Goal: Information Seeking & Learning: Compare options

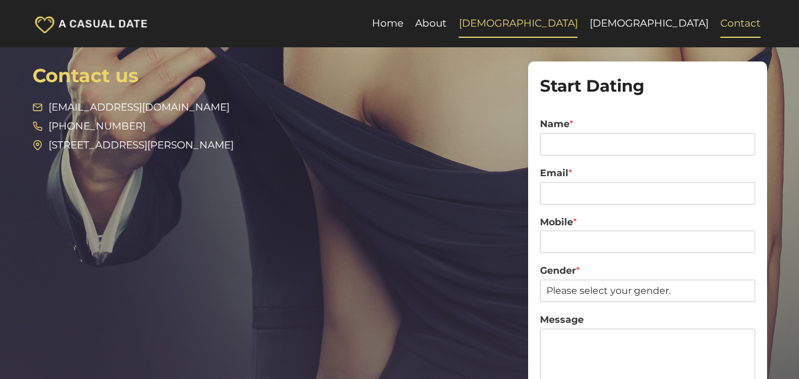
click at [583, 22] on link "[DEMOGRAPHIC_DATA]" at bounding box center [518, 23] width 131 height 28
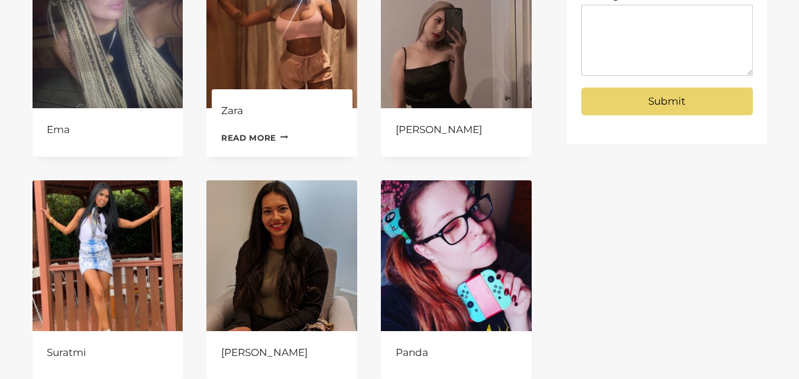
scroll to position [414, 0]
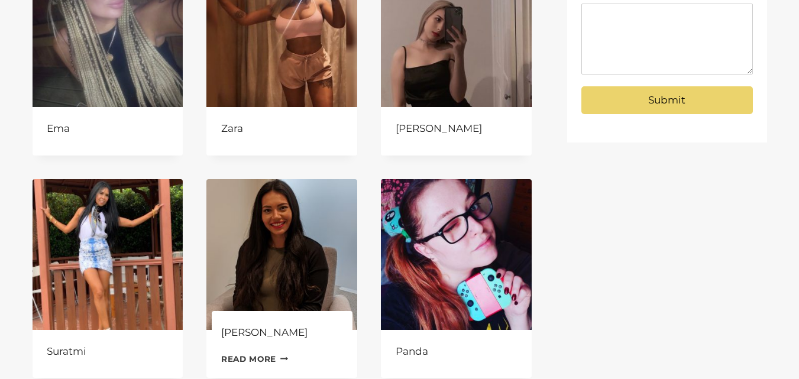
click at [289, 243] on img at bounding box center [281, 254] width 151 height 151
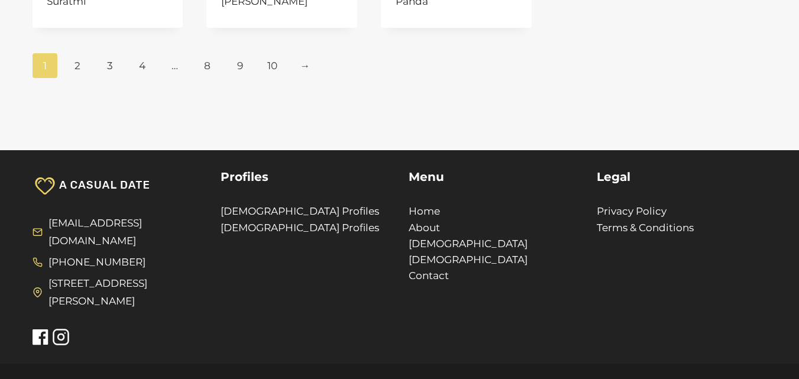
scroll to position [769, 0]
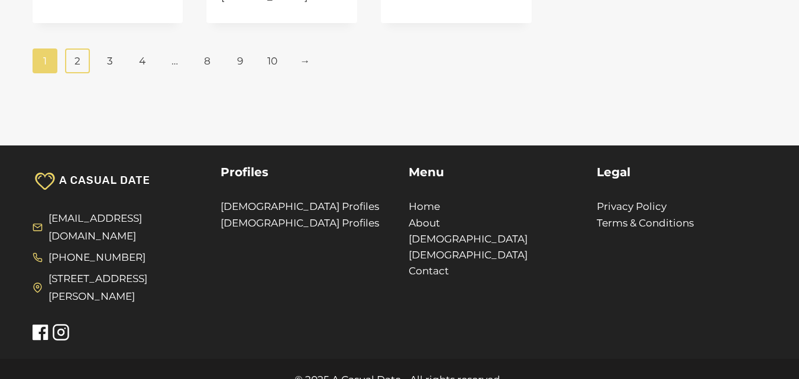
click at [80, 64] on link "2" at bounding box center [77, 61] width 25 height 25
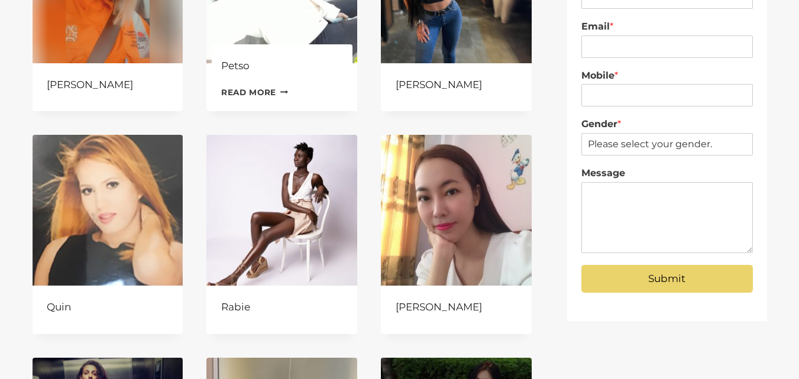
scroll to position [237, 0]
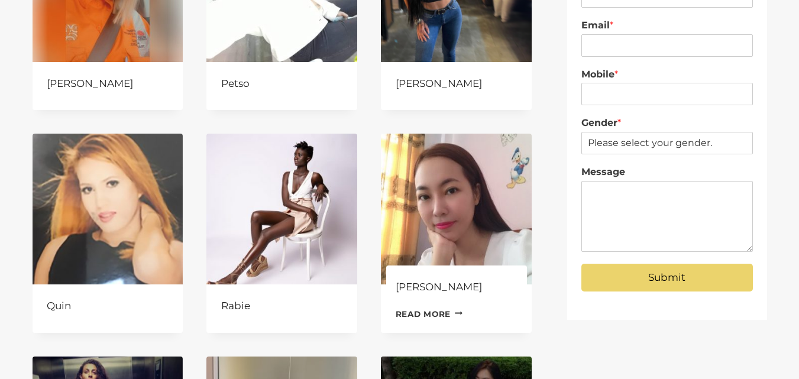
click at [443, 199] on img at bounding box center [456, 209] width 151 height 151
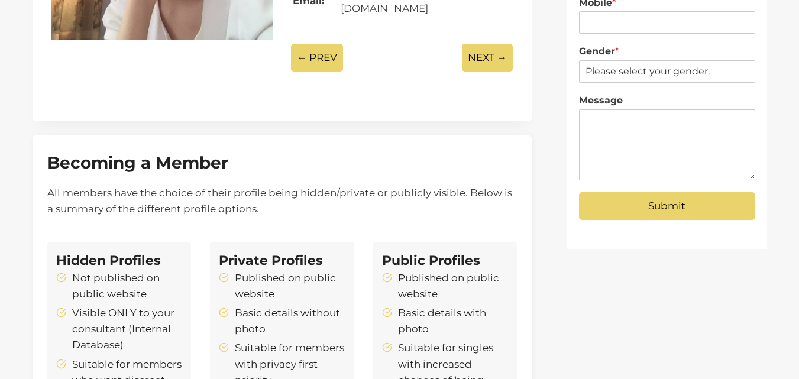
scroll to position [296, 0]
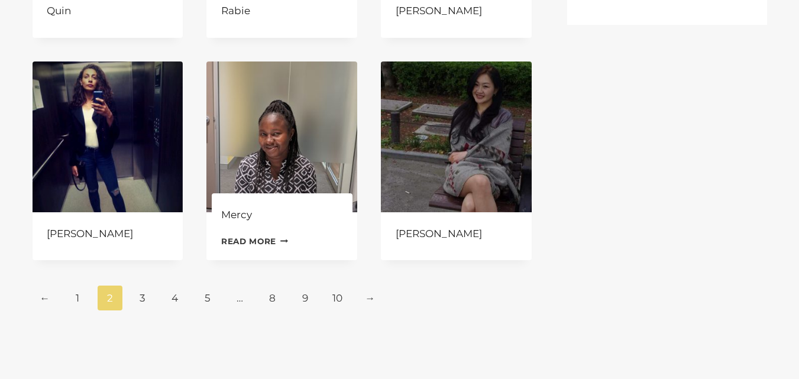
scroll to position [532, 0]
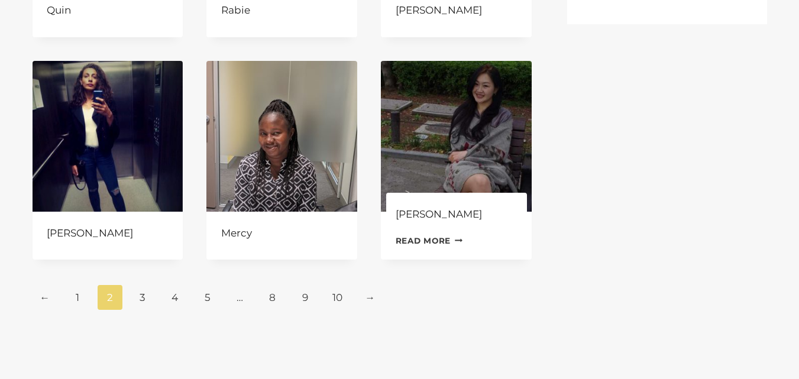
click at [442, 141] on img at bounding box center [456, 136] width 151 height 151
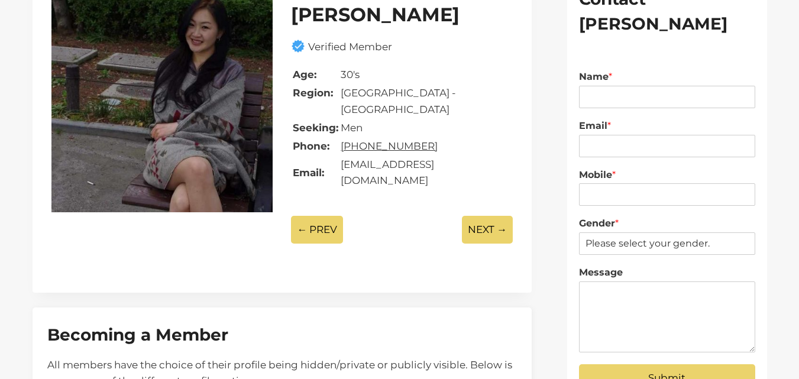
scroll to position [118, 0]
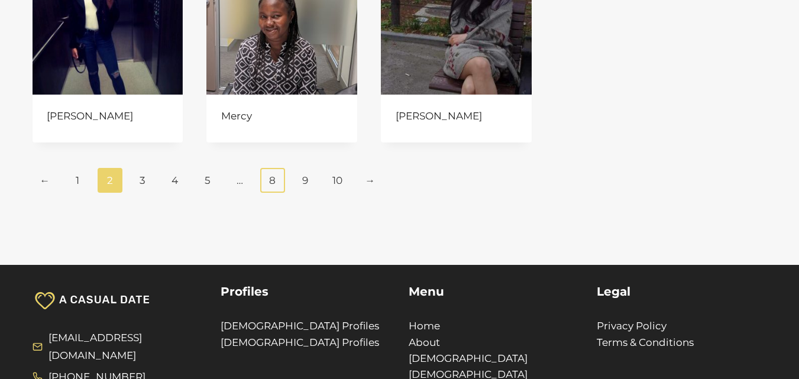
scroll to position [651, 0]
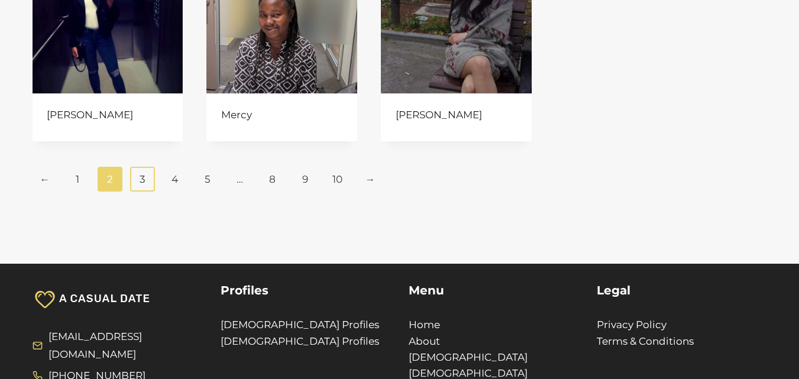
click at [138, 180] on link "3" at bounding box center [142, 179] width 25 height 25
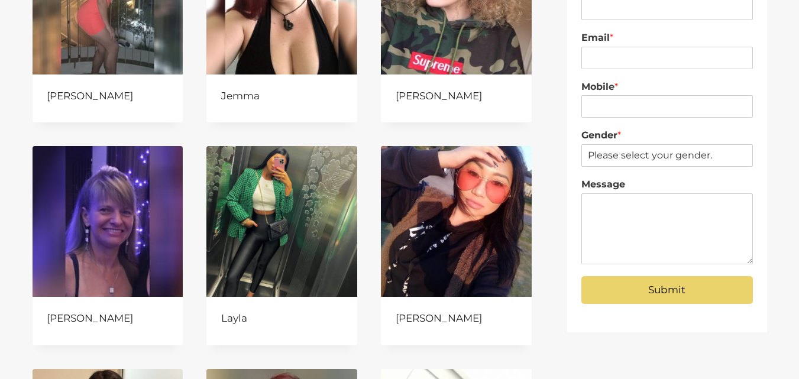
scroll to position [296, 0]
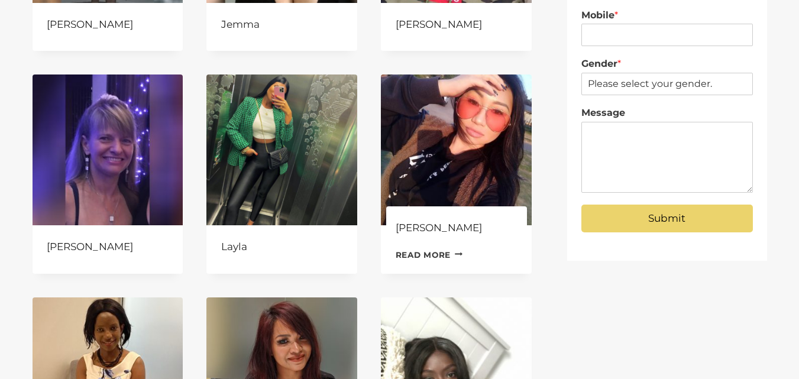
click at [482, 141] on img at bounding box center [456, 150] width 151 height 151
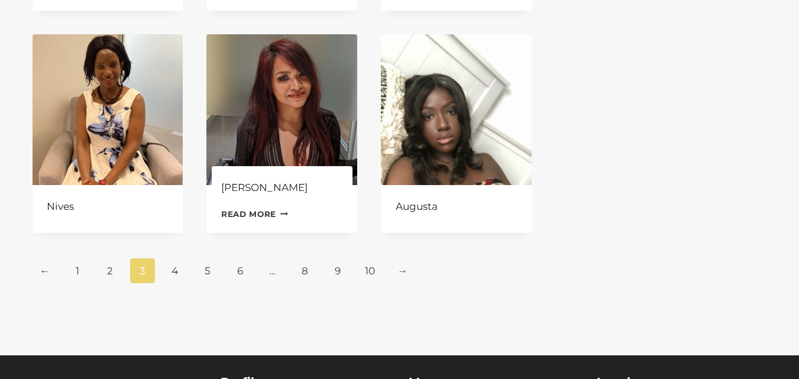
scroll to position [592, 0]
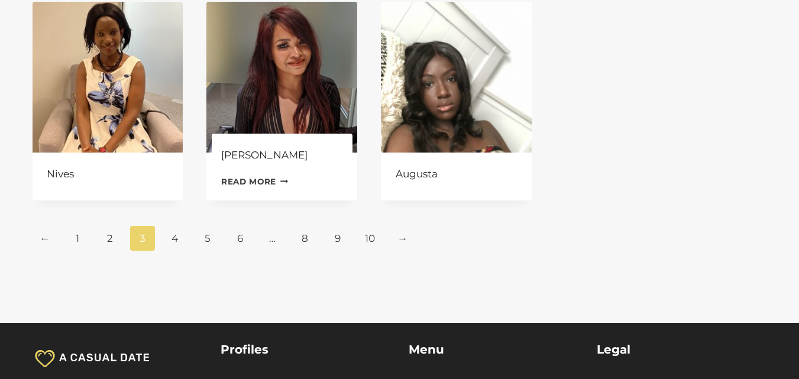
click at [286, 98] on img at bounding box center [281, 77] width 151 height 151
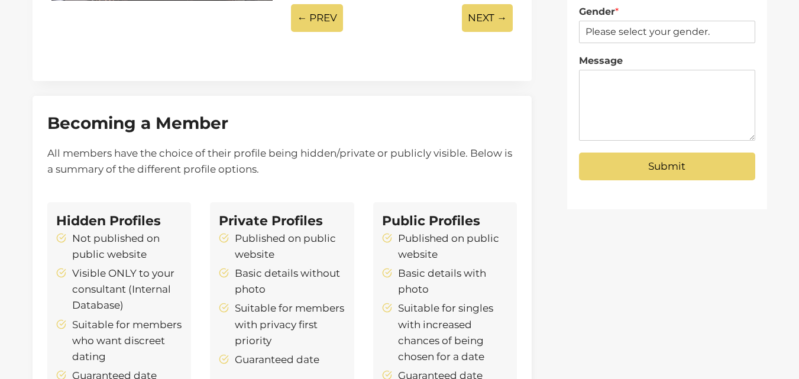
scroll to position [355, 0]
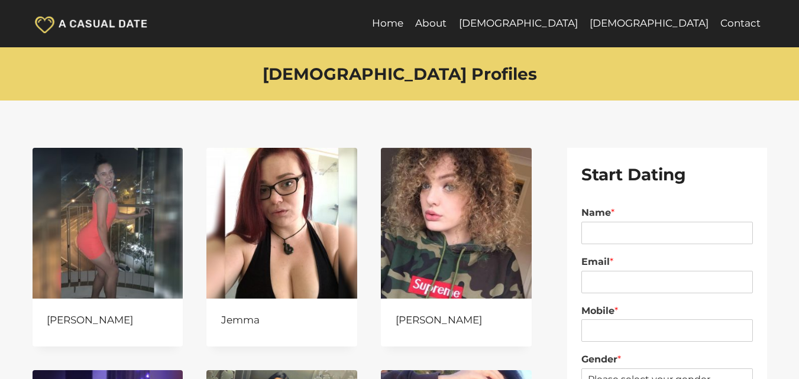
scroll to position [592, 0]
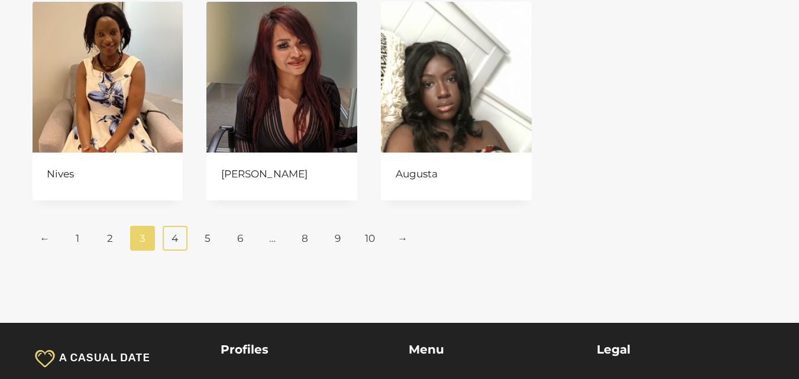
click at [173, 241] on link "4" at bounding box center [175, 238] width 25 height 25
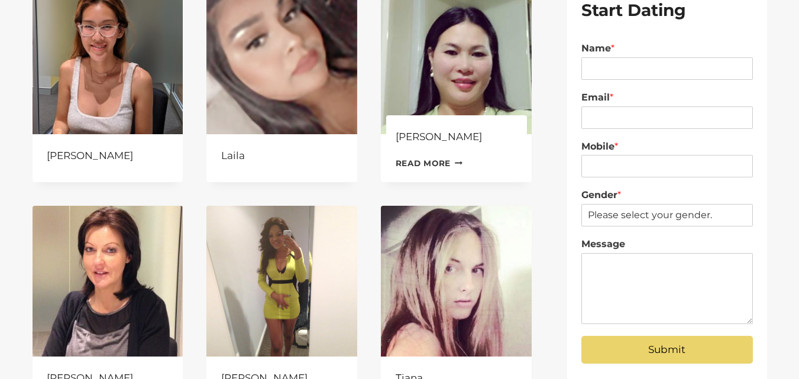
scroll to position [237, 0]
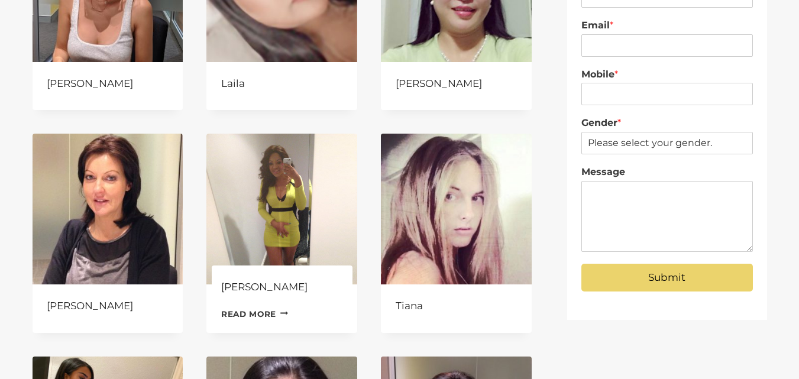
click at [274, 205] on img at bounding box center [281, 209] width 151 height 151
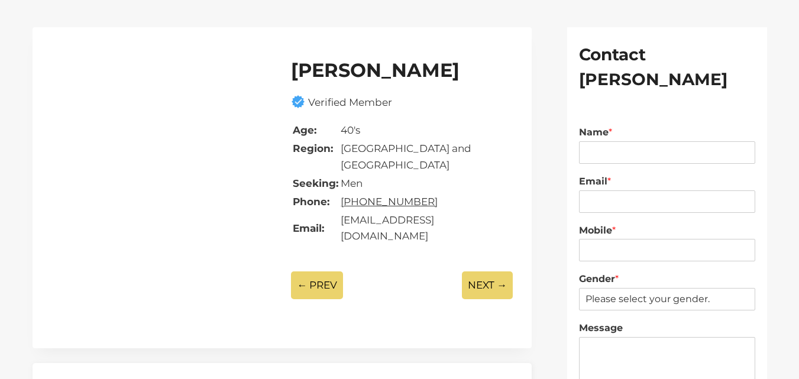
scroll to position [59, 0]
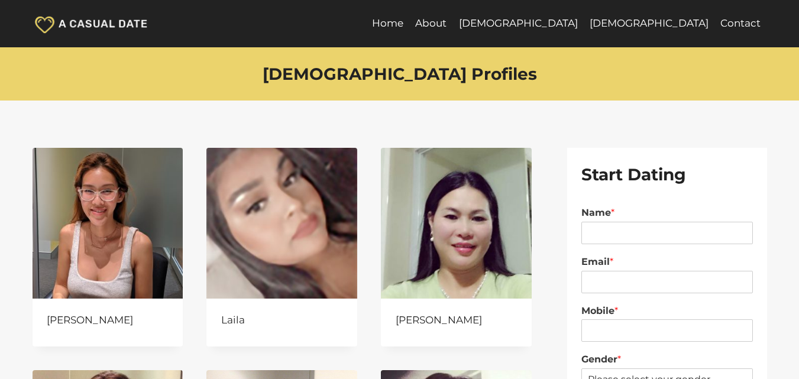
scroll to position [237, 0]
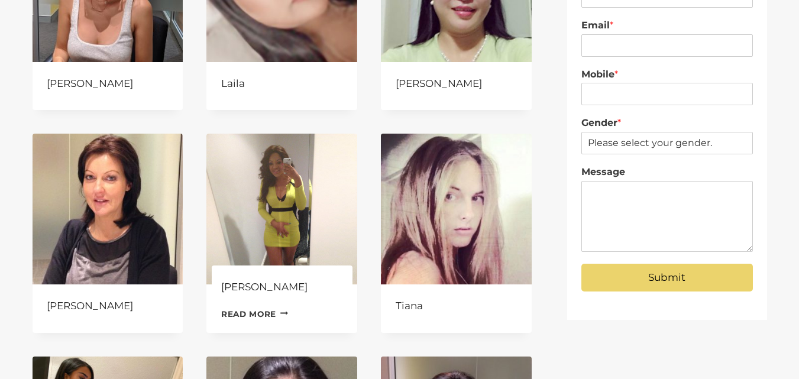
click at [239, 195] on img at bounding box center [281, 209] width 151 height 151
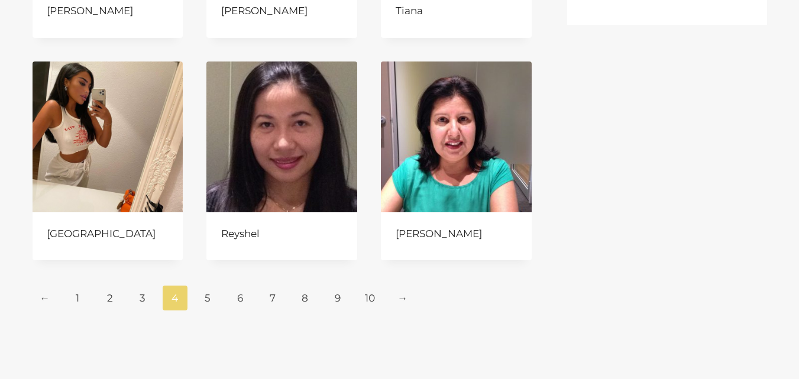
scroll to position [532, 0]
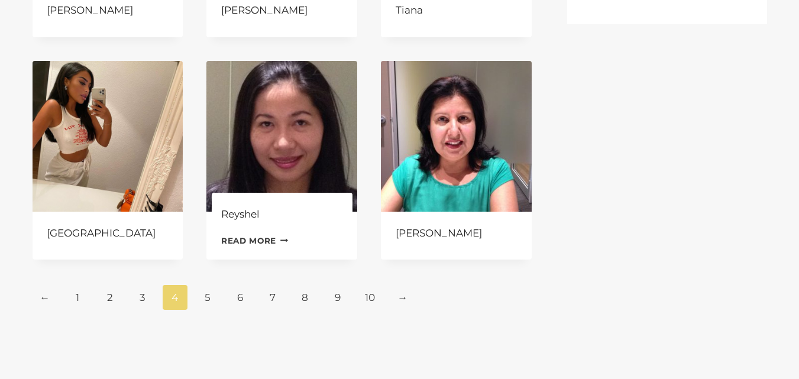
click at [293, 130] on img at bounding box center [281, 136] width 151 height 151
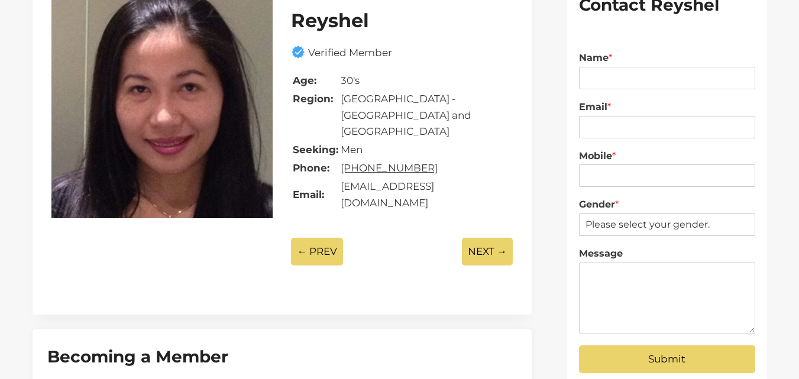
scroll to position [118, 0]
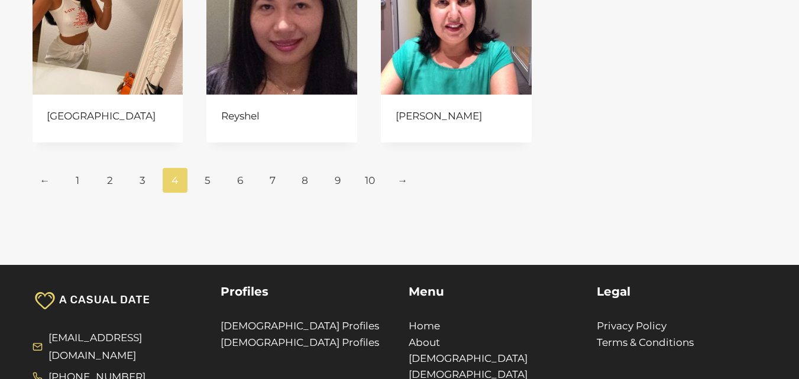
scroll to position [651, 0]
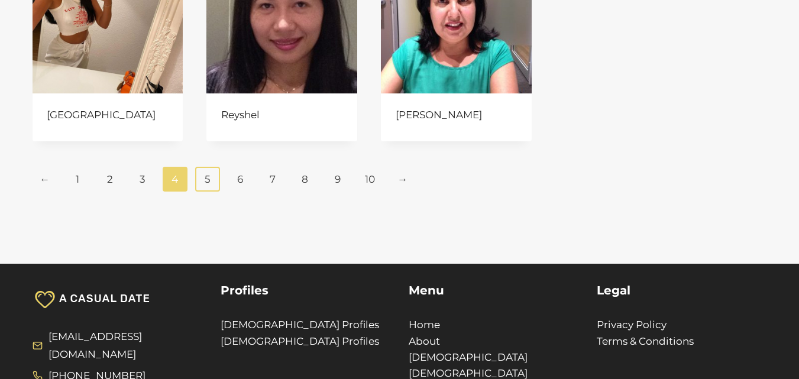
click at [205, 179] on link "5" at bounding box center [207, 179] width 25 height 25
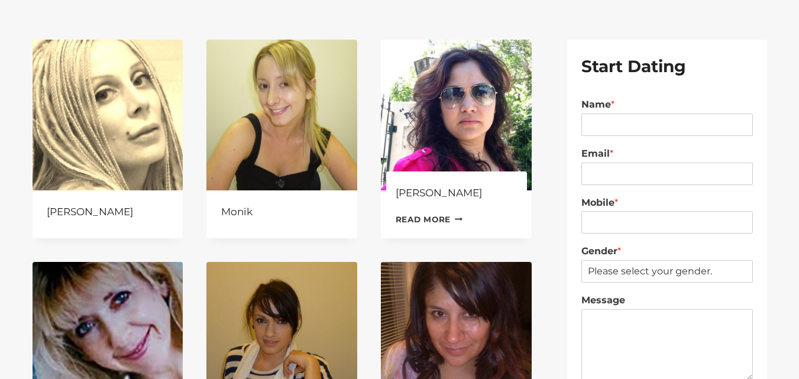
scroll to position [118, 0]
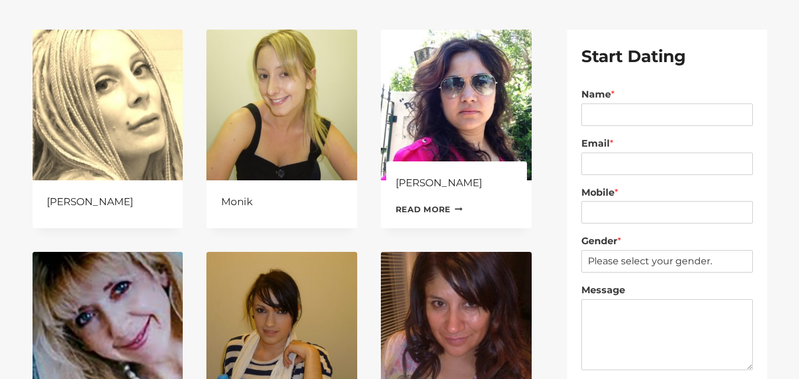
click at [442, 112] on img at bounding box center [456, 105] width 151 height 151
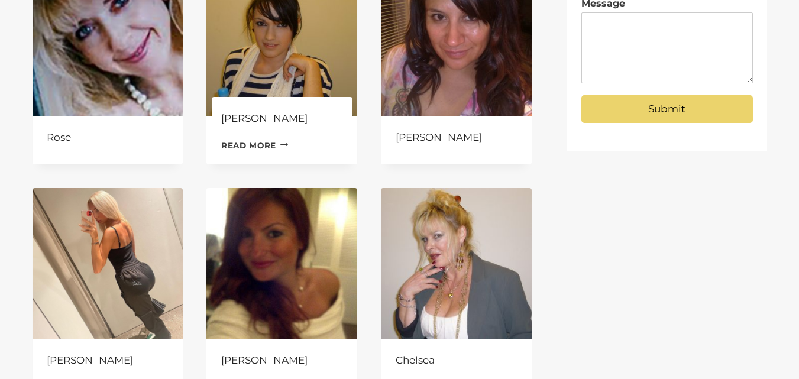
scroll to position [473, 0]
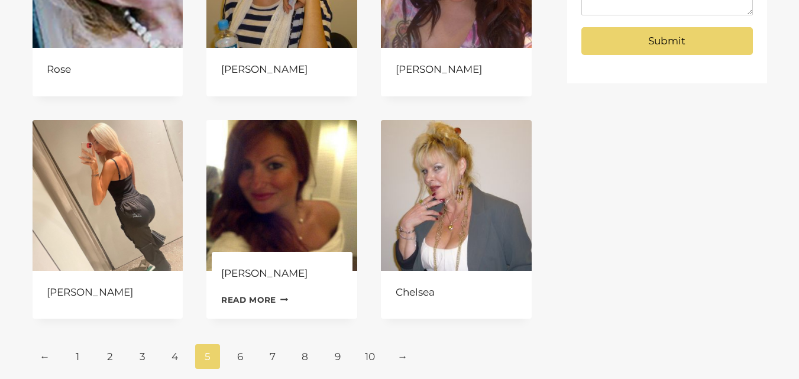
click at [275, 176] on img at bounding box center [281, 195] width 151 height 151
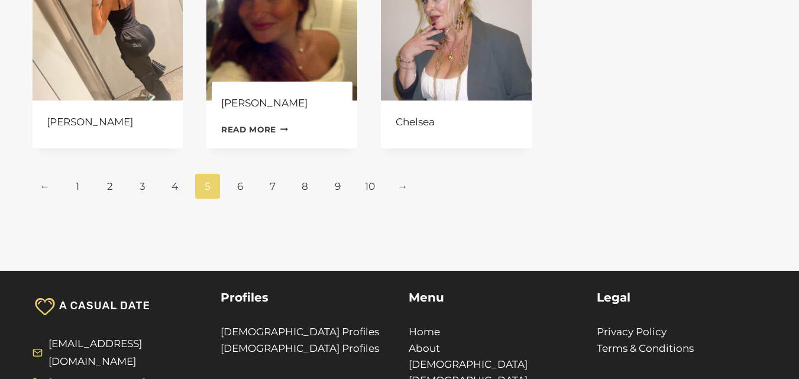
scroll to position [651, 0]
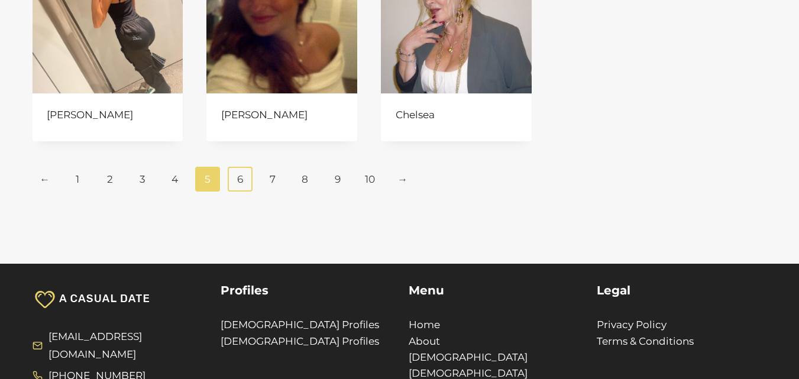
click at [241, 174] on link "6" at bounding box center [240, 179] width 25 height 25
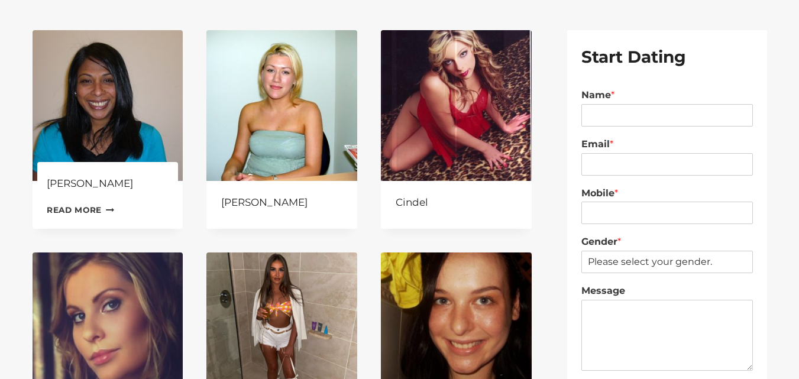
scroll to position [118, 0]
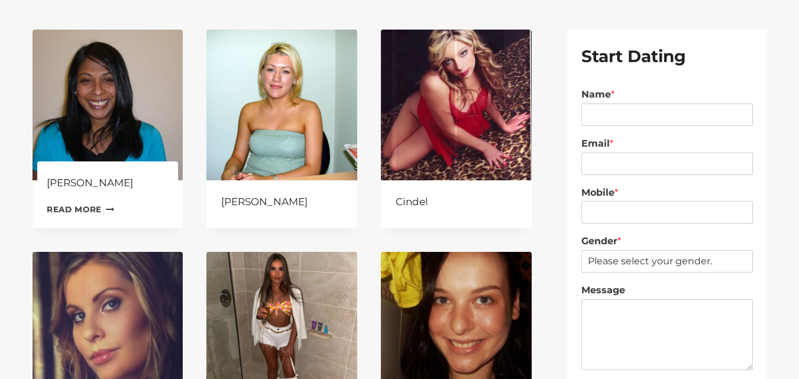
click at [110, 106] on img at bounding box center [108, 105] width 151 height 151
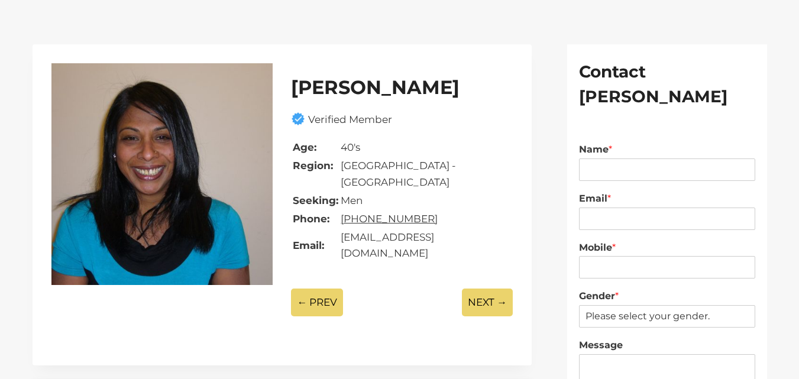
scroll to position [118, 0]
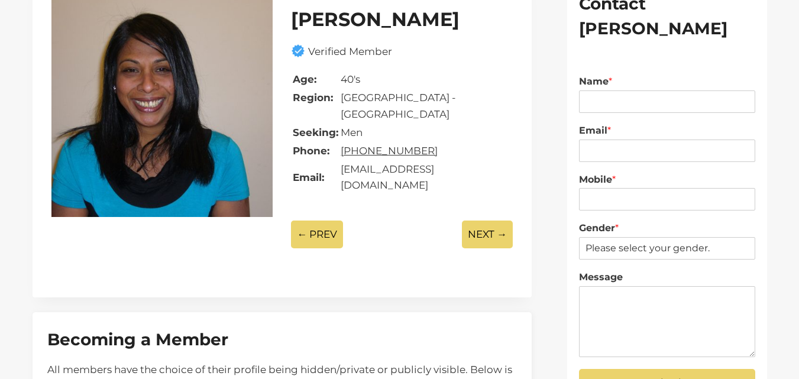
click at [166, 109] on div at bounding box center [162, 111] width 222 height 232
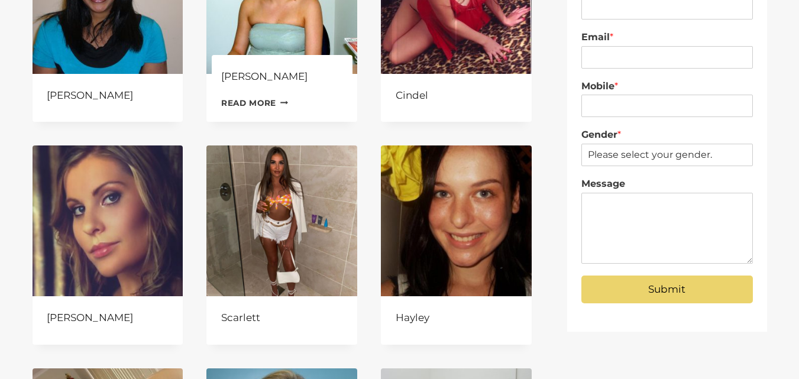
scroll to position [237, 0]
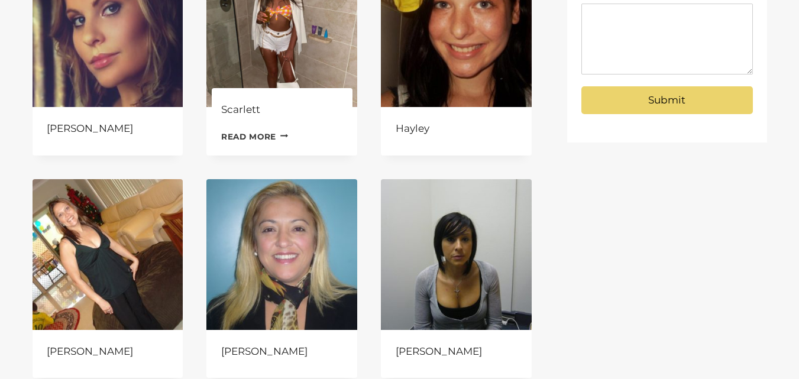
scroll to position [473, 0]
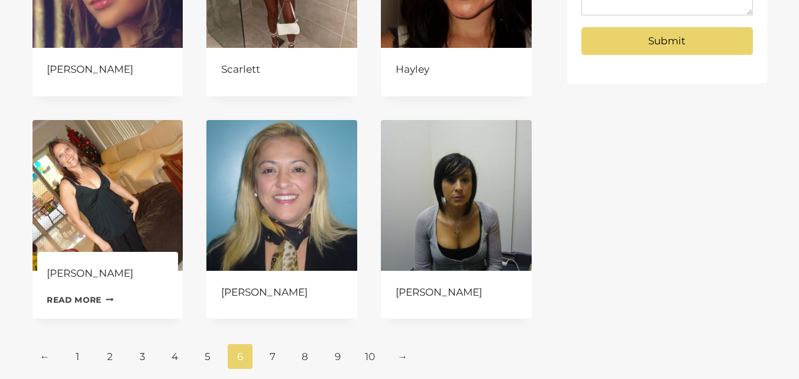
click at [118, 179] on img at bounding box center [108, 195] width 151 height 151
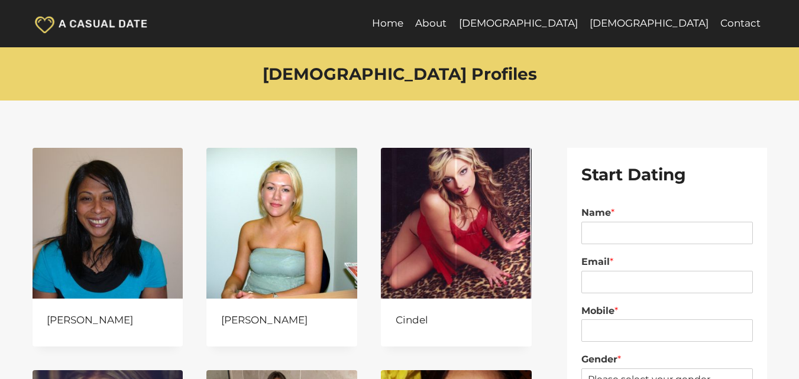
scroll to position [651, 0]
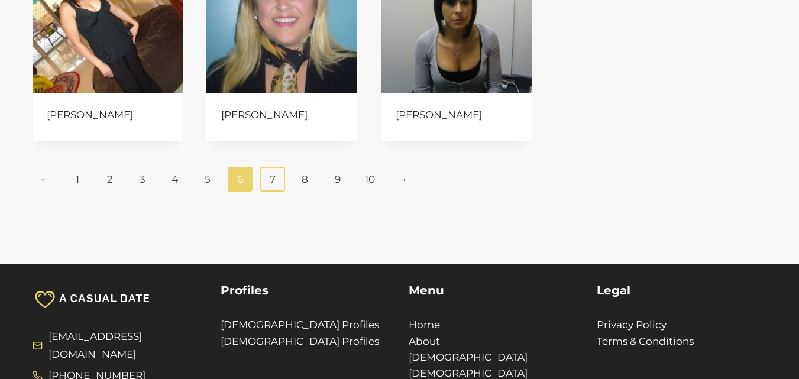
click at [272, 174] on link "7" at bounding box center [272, 179] width 25 height 25
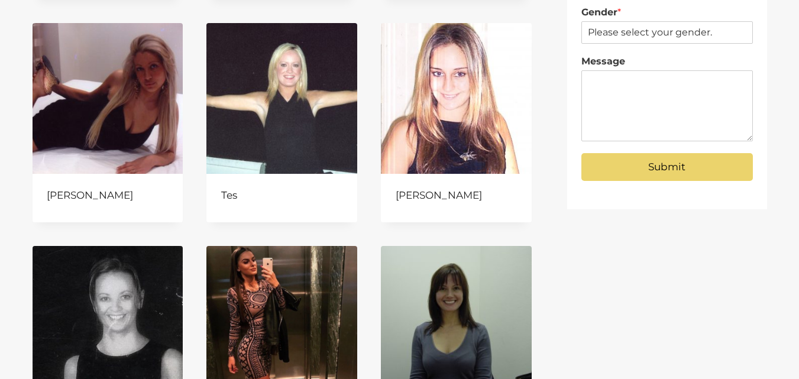
scroll to position [355, 0]
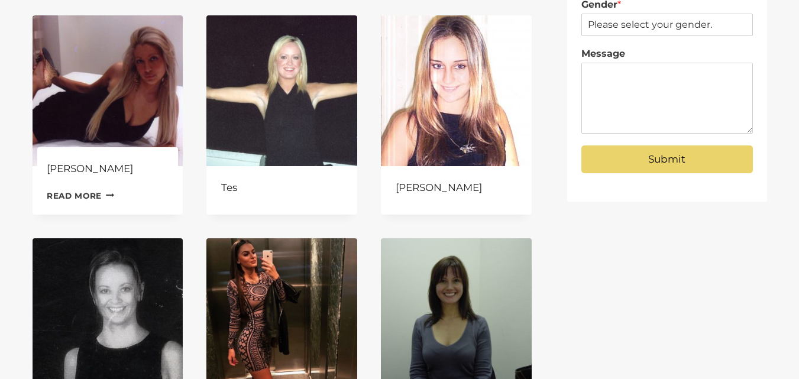
click at [101, 93] on img at bounding box center [108, 90] width 151 height 151
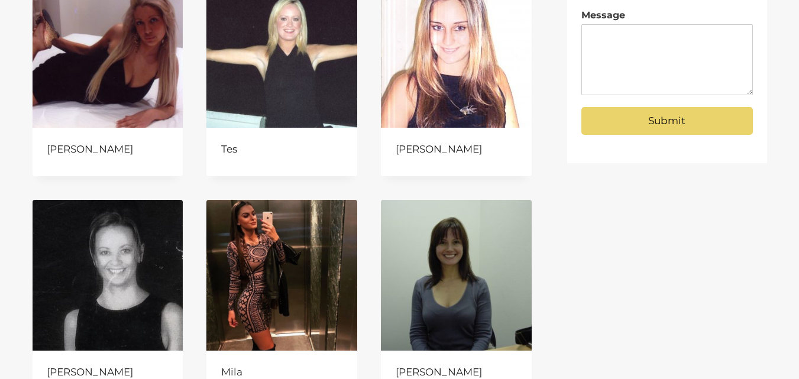
scroll to position [532, 0]
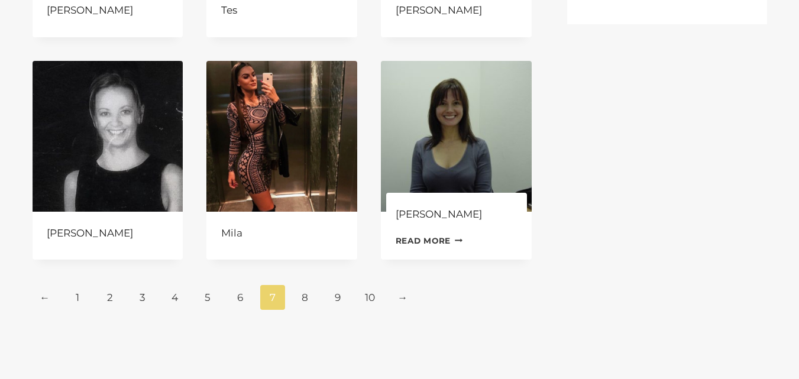
click at [447, 128] on img at bounding box center [456, 136] width 151 height 151
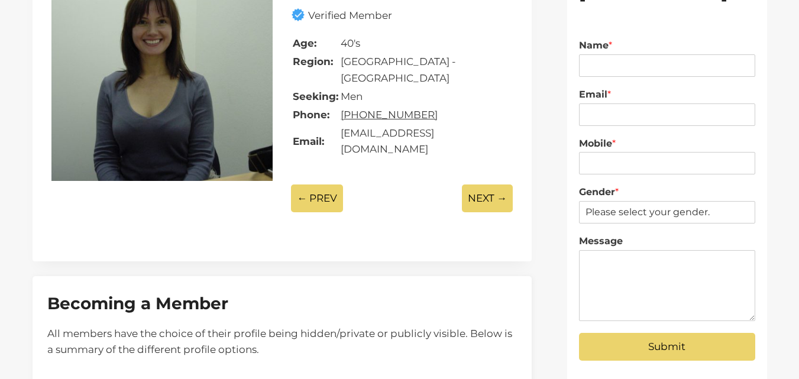
scroll to position [296, 0]
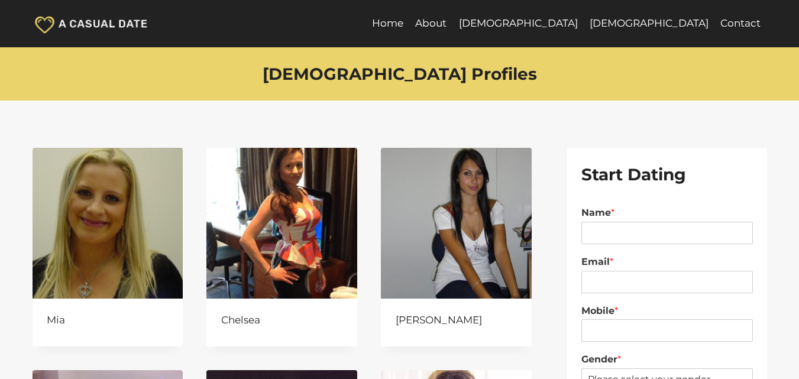
scroll to position [651, 0]
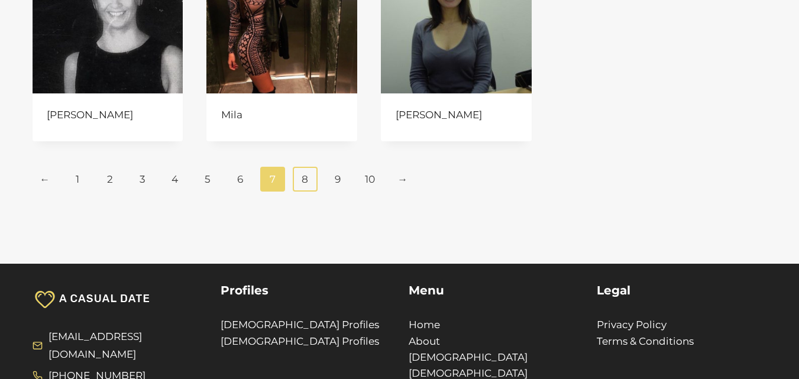
click at [303, 181] on link "8" at bounding box center [305, 179] width 25 height 25
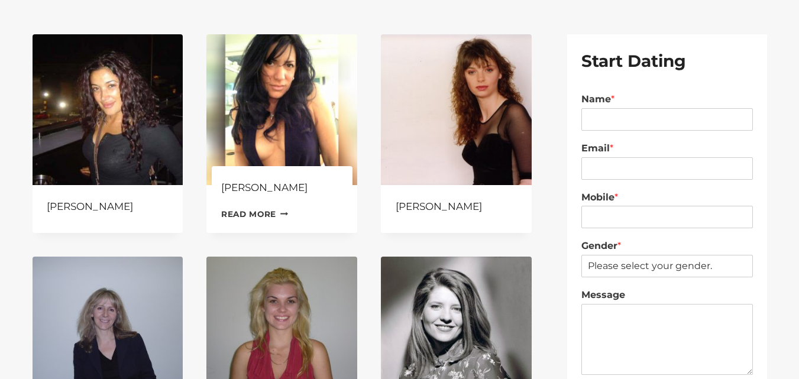
scroll to position [118, 0]
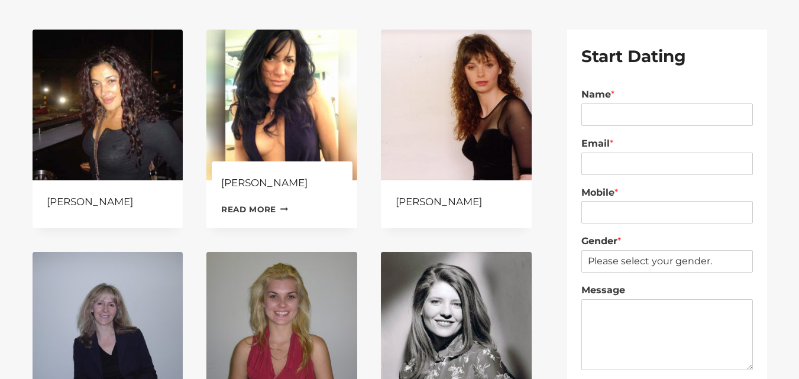
click at [272, 122] on img at bounding box center [281, 105] width 151 height 151
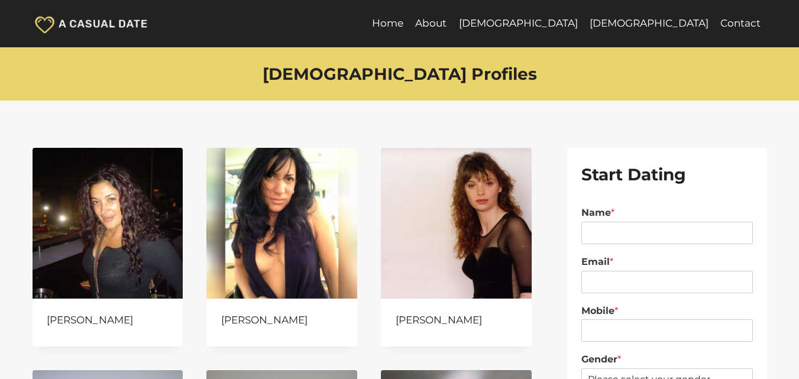
scroll to position [118, 0]
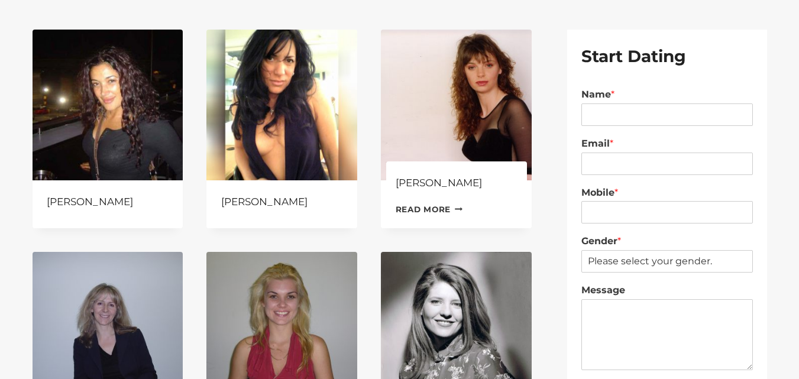
click at [440, 121] on img at bounding box center [456, 105] width 151 height 151
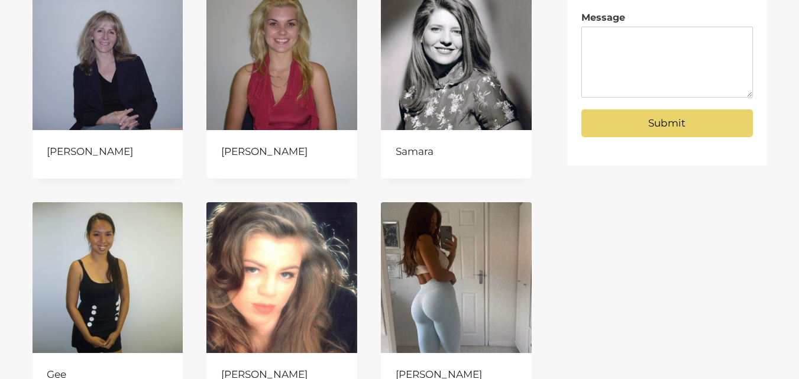
scroll to position [414, 0]
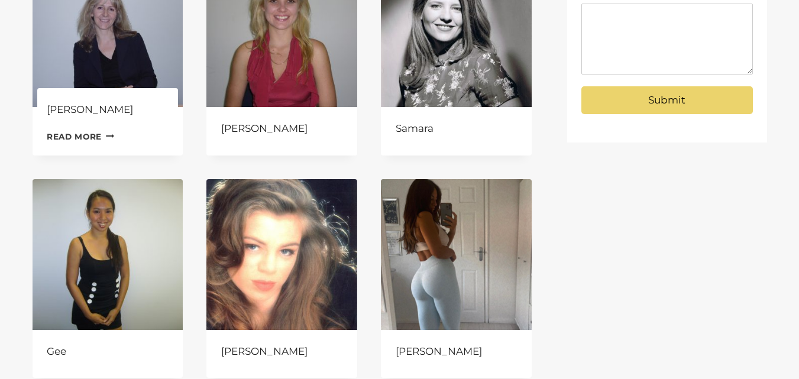
click at [114, 49] on img at bounding box center [108, 31] width 151 height 151
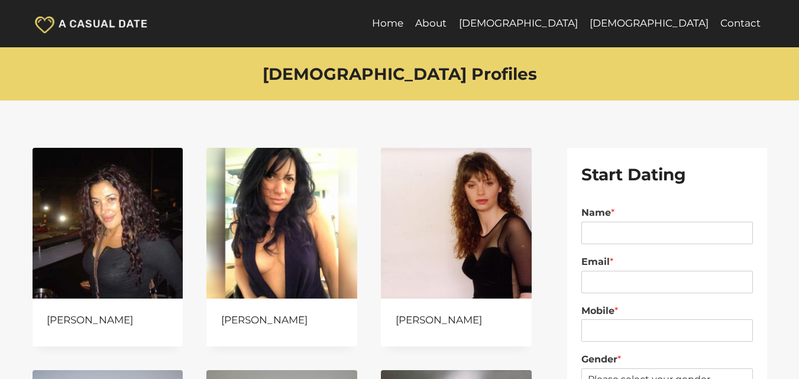
scroll to position [414, 0]
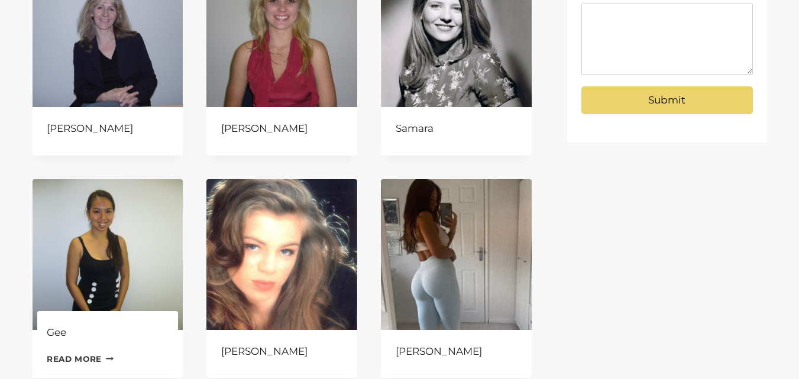
click at [86, 241] on img at bounding box center [108, 254] width 151 height 151
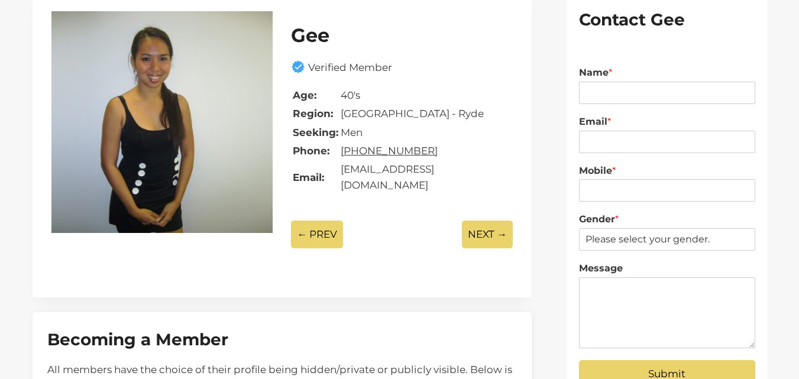
scroll to position [118, 0]
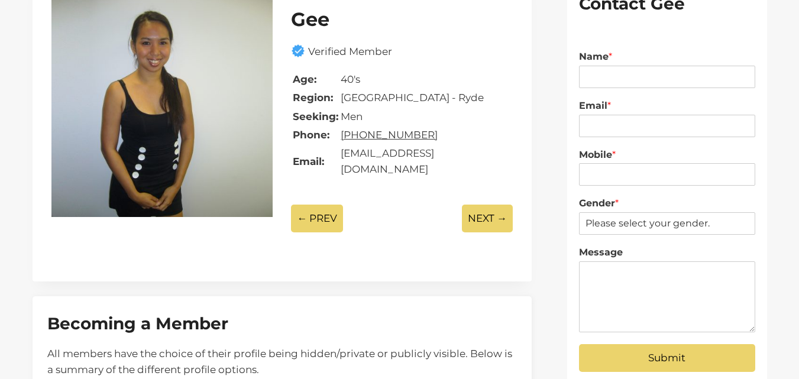
click at [155, 151] on div at bounding box center [162, 111] width 222 height 232
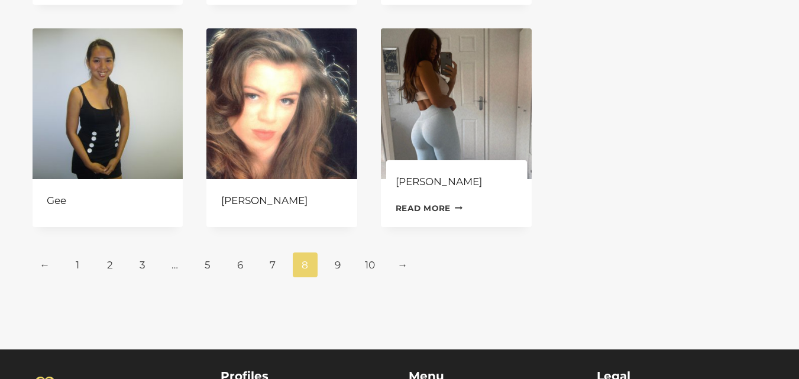
scroll to position [592, 0]
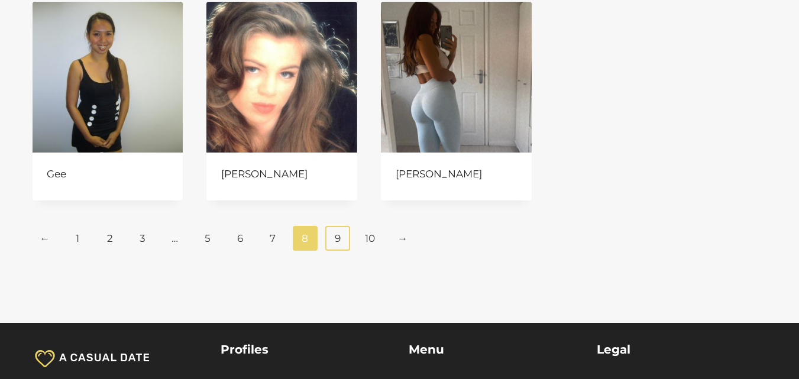
click at [344, 234] on link "9" at bounding box center [337, 238] width 25 height 25
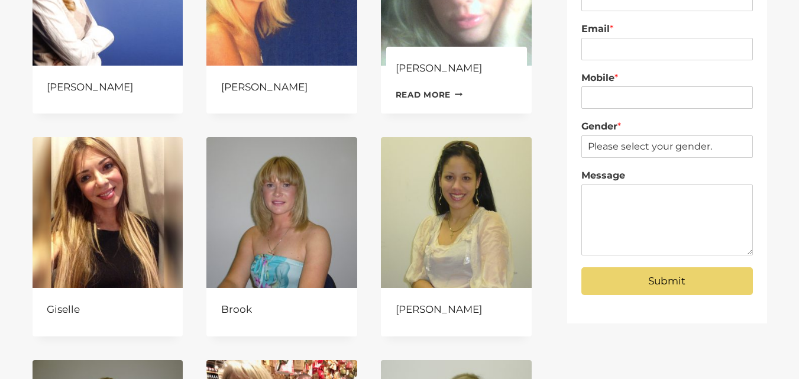
scroll to position [237, 0]
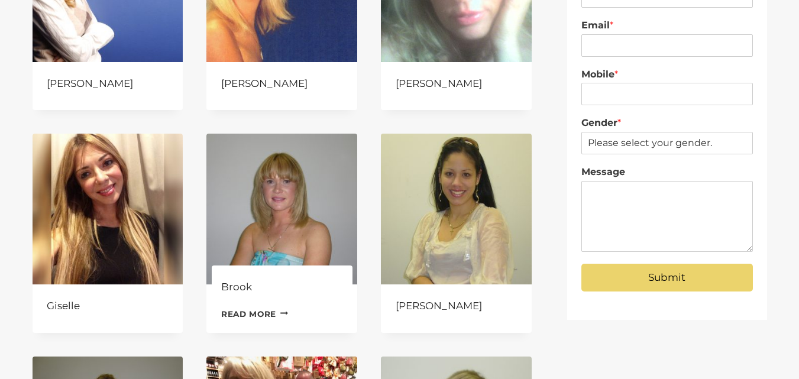
click at [276, 214] on img at bounding box center [281, 209] width 151 height 151
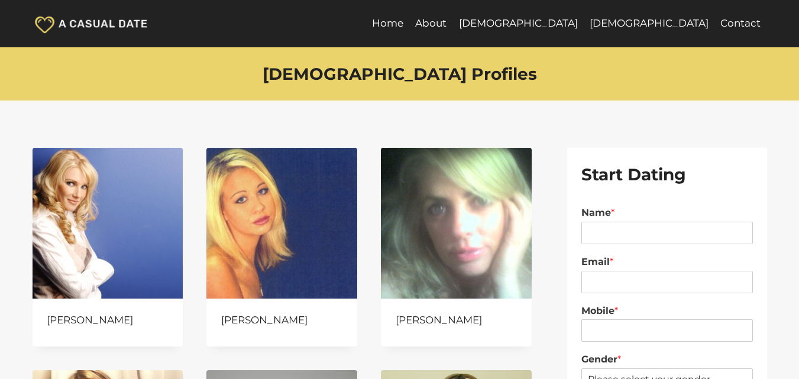
scroll to position [237, 0]
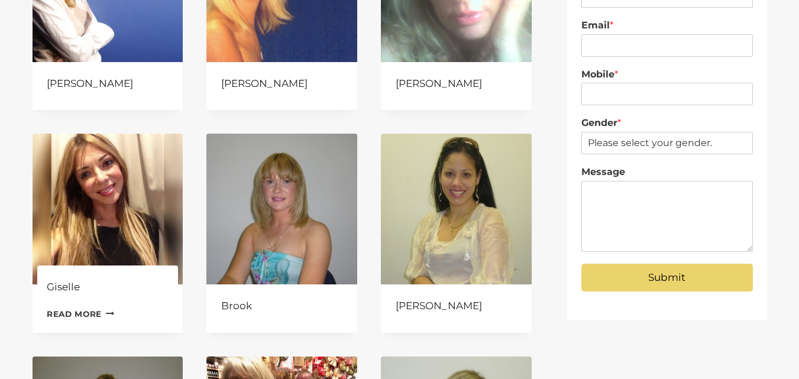
click at [109, 211] on img at bounding box center [108, 209] width 151 height 151
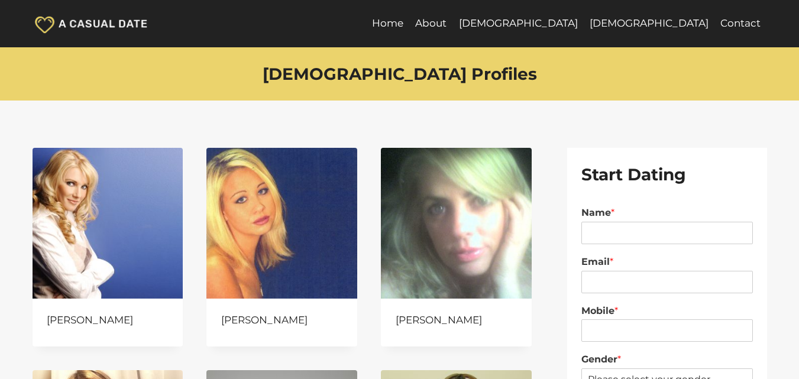
scroll to position [237, 0]
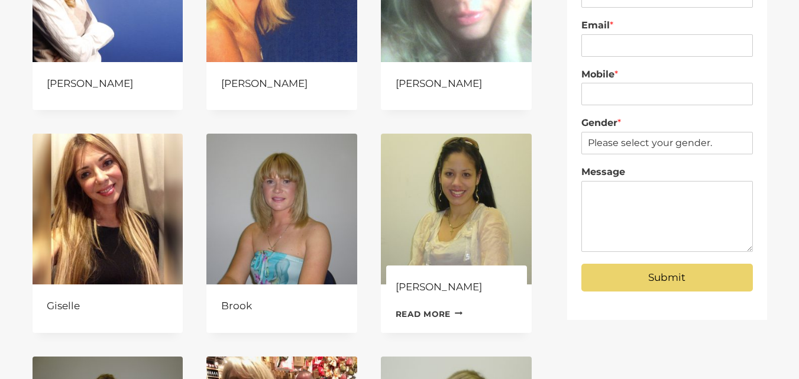
click at [463, 215] on img at bounding box center [456, 209] width 151 height 151
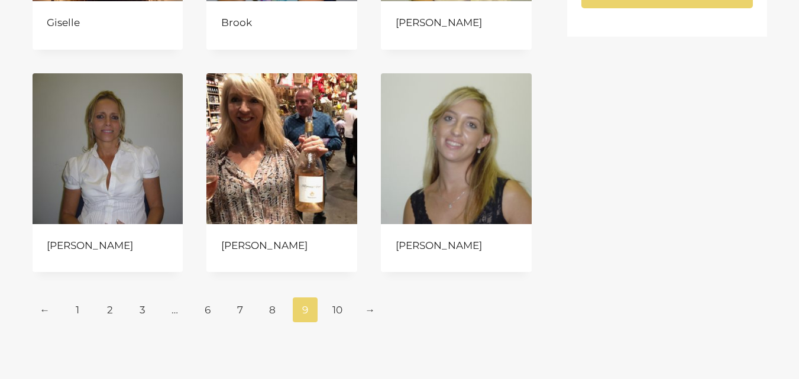
scroll to position [532, 0]
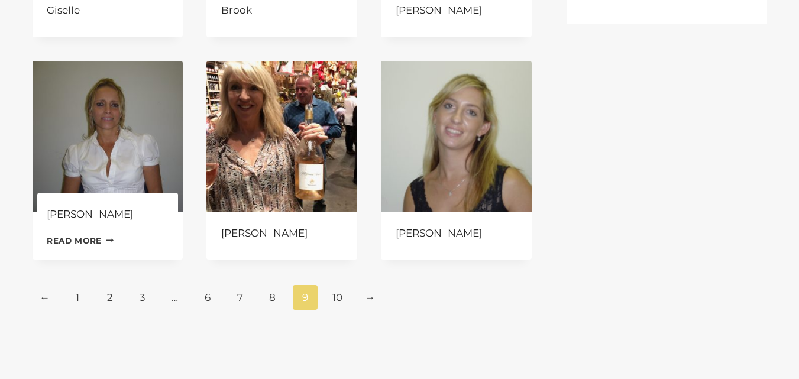
click at [110, 130] on img at bounding box center [108, 136] width 151 height 151
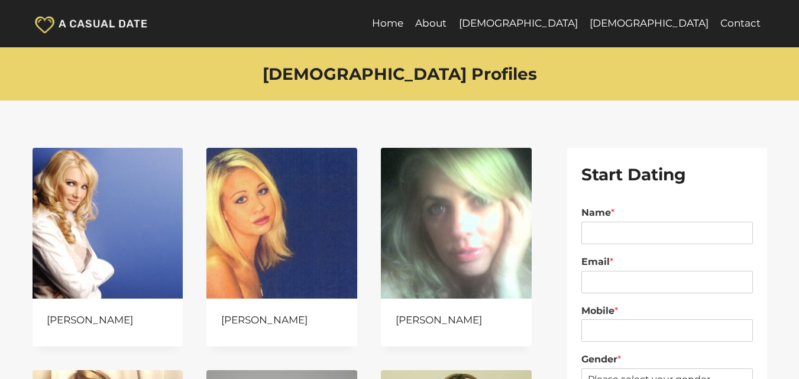
scroll to position [532, 0]
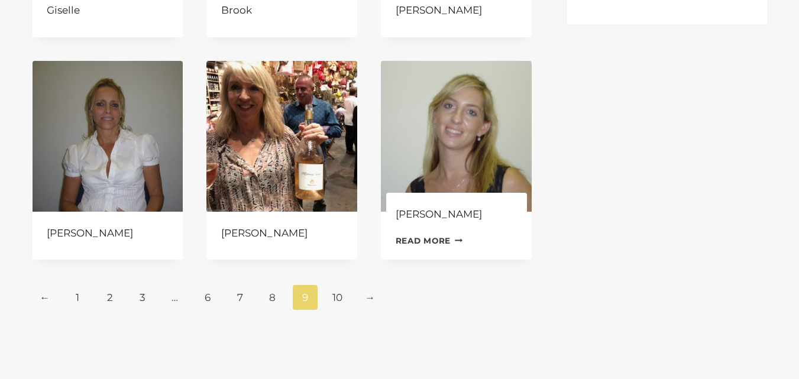
click at [461, 147] on img at bounding box center [456, 136] width 151 height 151
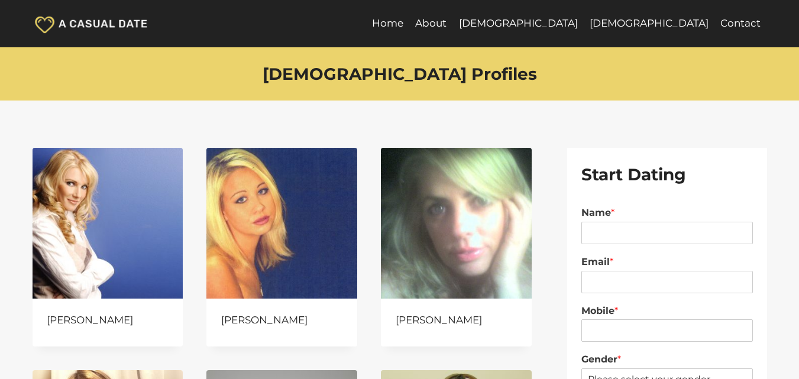
scroll to position [532, 0]
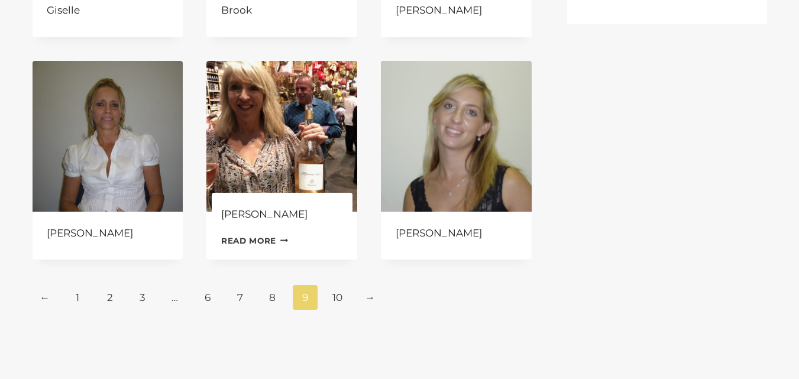
click at [278, 139] on img at bounding box center [281, 136] width 151 height 151
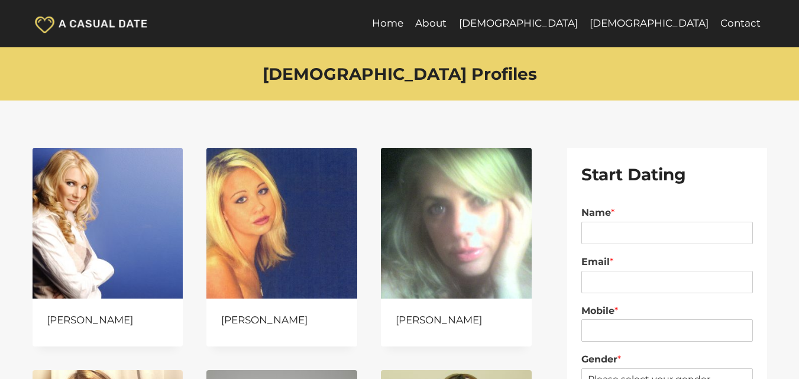
scroll to position [532, 0]
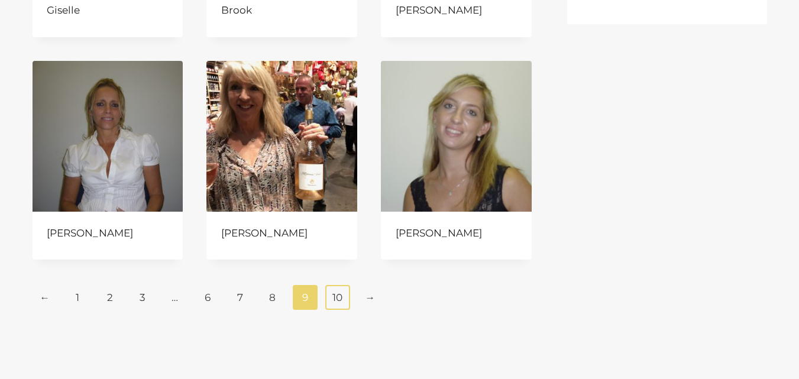
click at [338, 301] on link "10" at bounding box center [337, 297] width 25 height 25
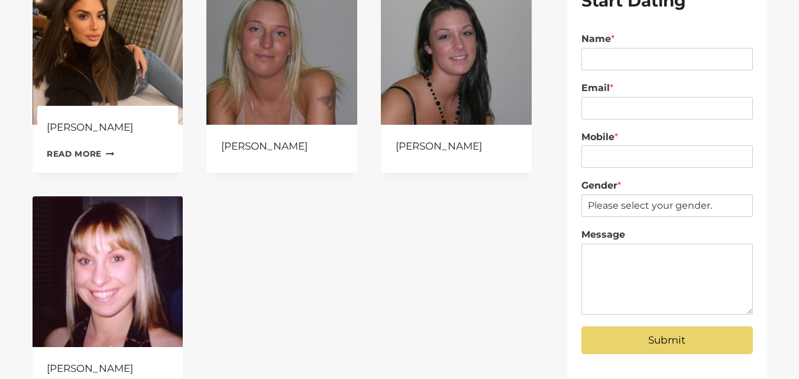
scroll to position [177, 0]
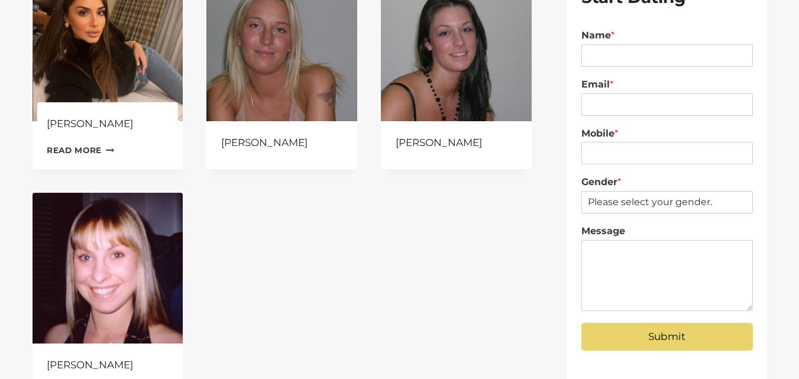
click at [92, 68] on img at bounding box center [108, 45] width 151 height 151
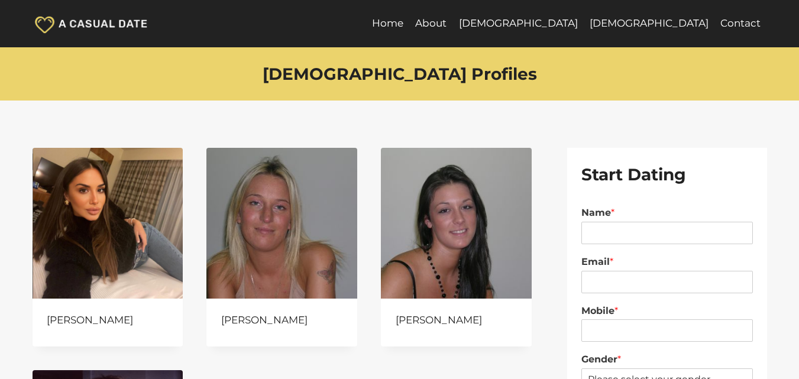
scroll to position [177, 0]
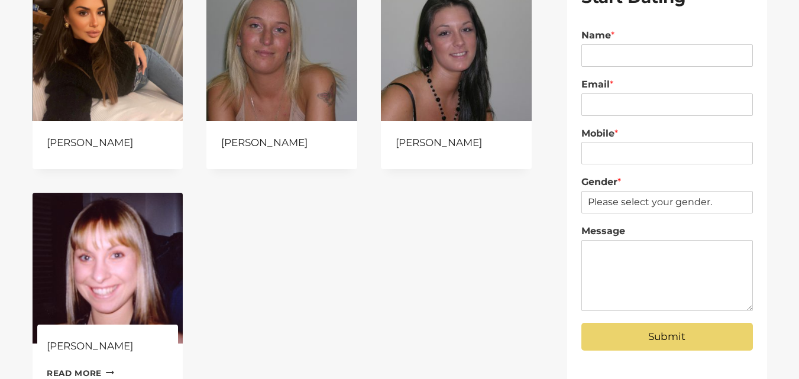
click at [130, 264] on img at bounding box center [108, 268] width 151 height 151
